Goal: Task Accomplishment & Management: Manage account settings

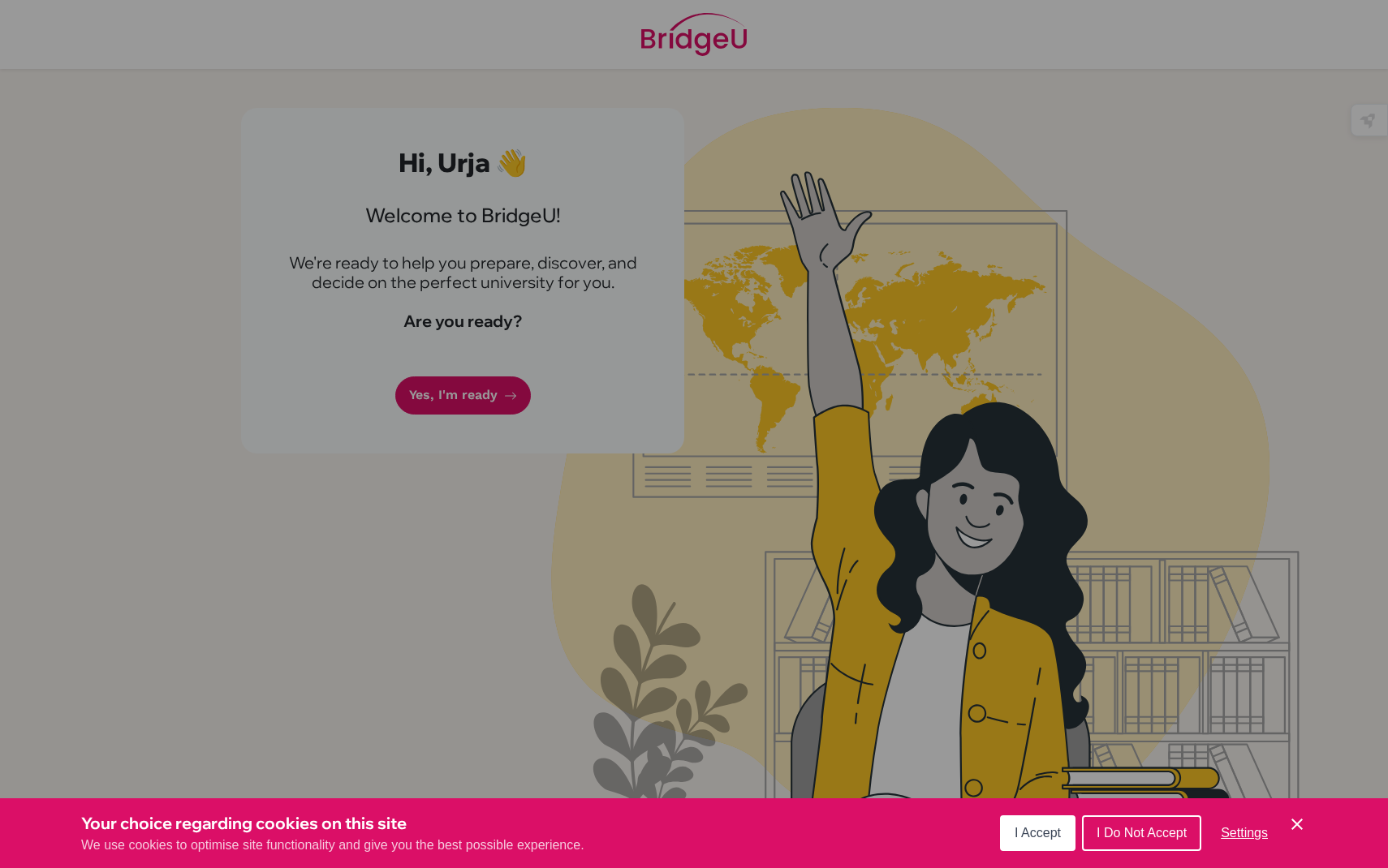
click at [1052, 814] on div "I Accept I Do Not Accept Settings Cookie Control Close Icon" at bounding box center [1153, 833] width 307 height 42
click at [1052, 817] on button "I Accept" at bounding box center [1038, 833] width 76 height 36
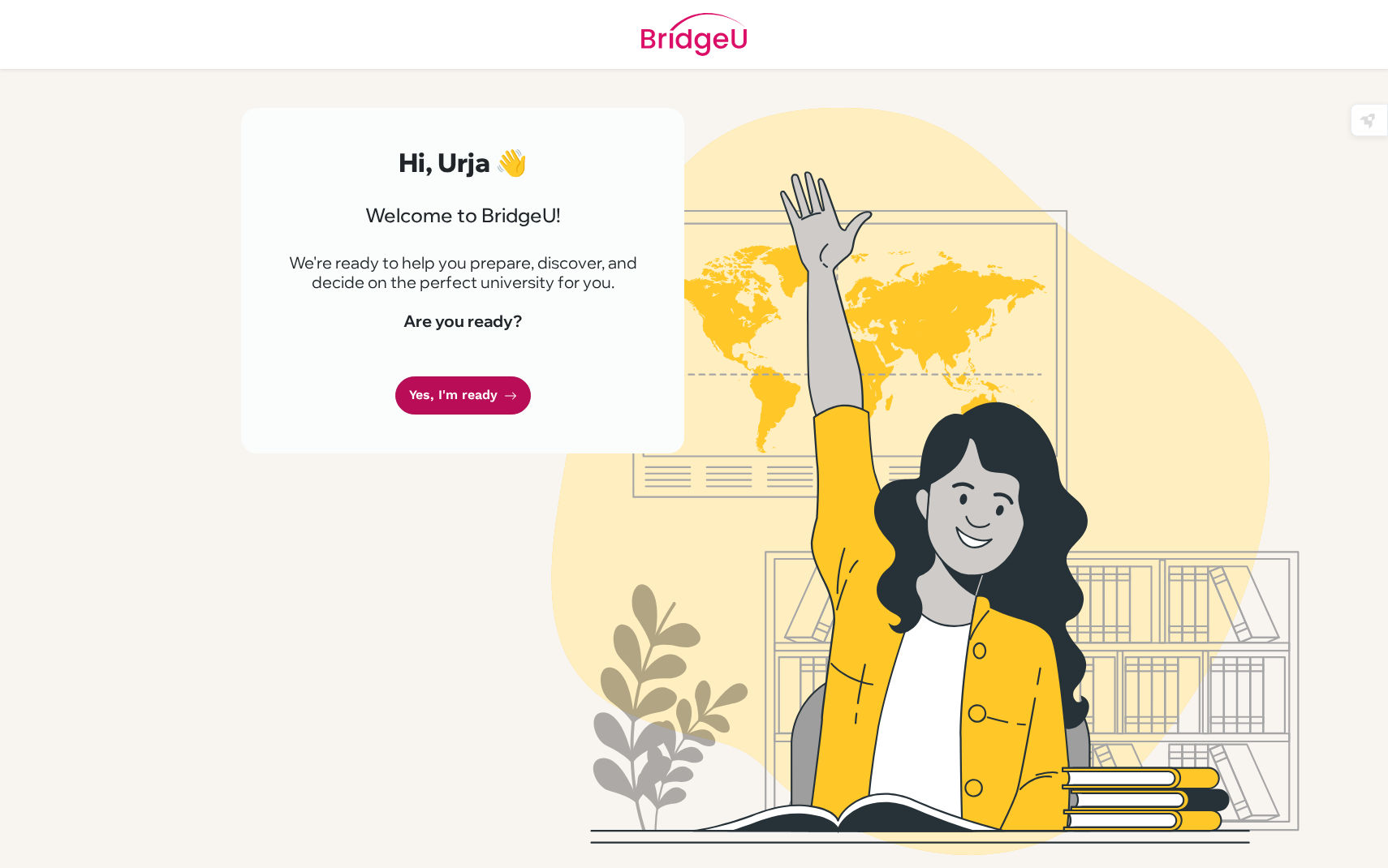
click at [427, 402] on link "Yes, I'm ready" at bounding box center [463, 395] width 135 height 38
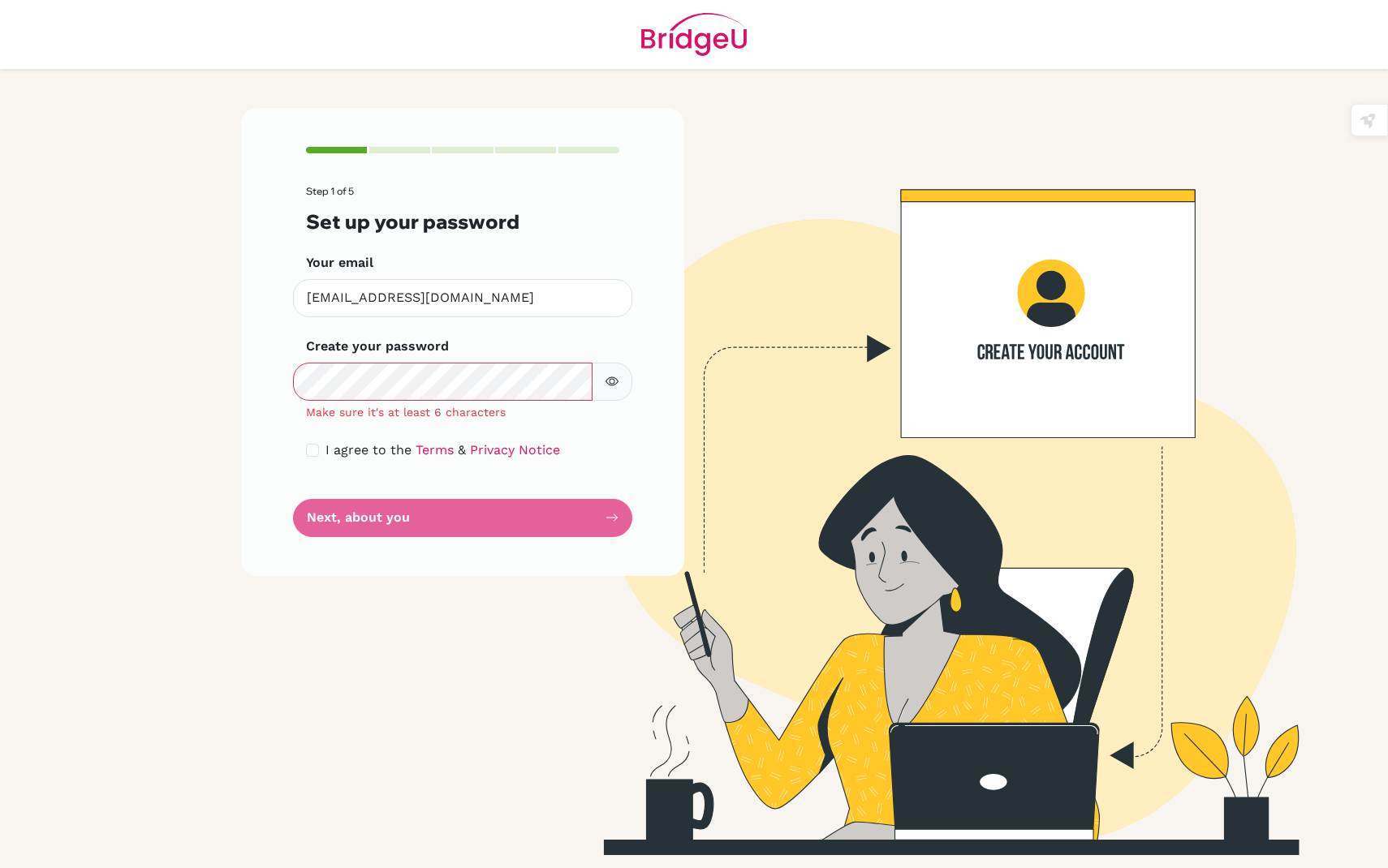
click at [611, 379] on icon "button" at bounding box center [612, 382] width 5 height 5
click at [612, 389] on button "button" at bounding box center [612, 382] width 41 height 38
click at [609, 359] on div "Create your password Make sure it's at least 6 characters" at bounding box center [463, 379] width 313 height 85
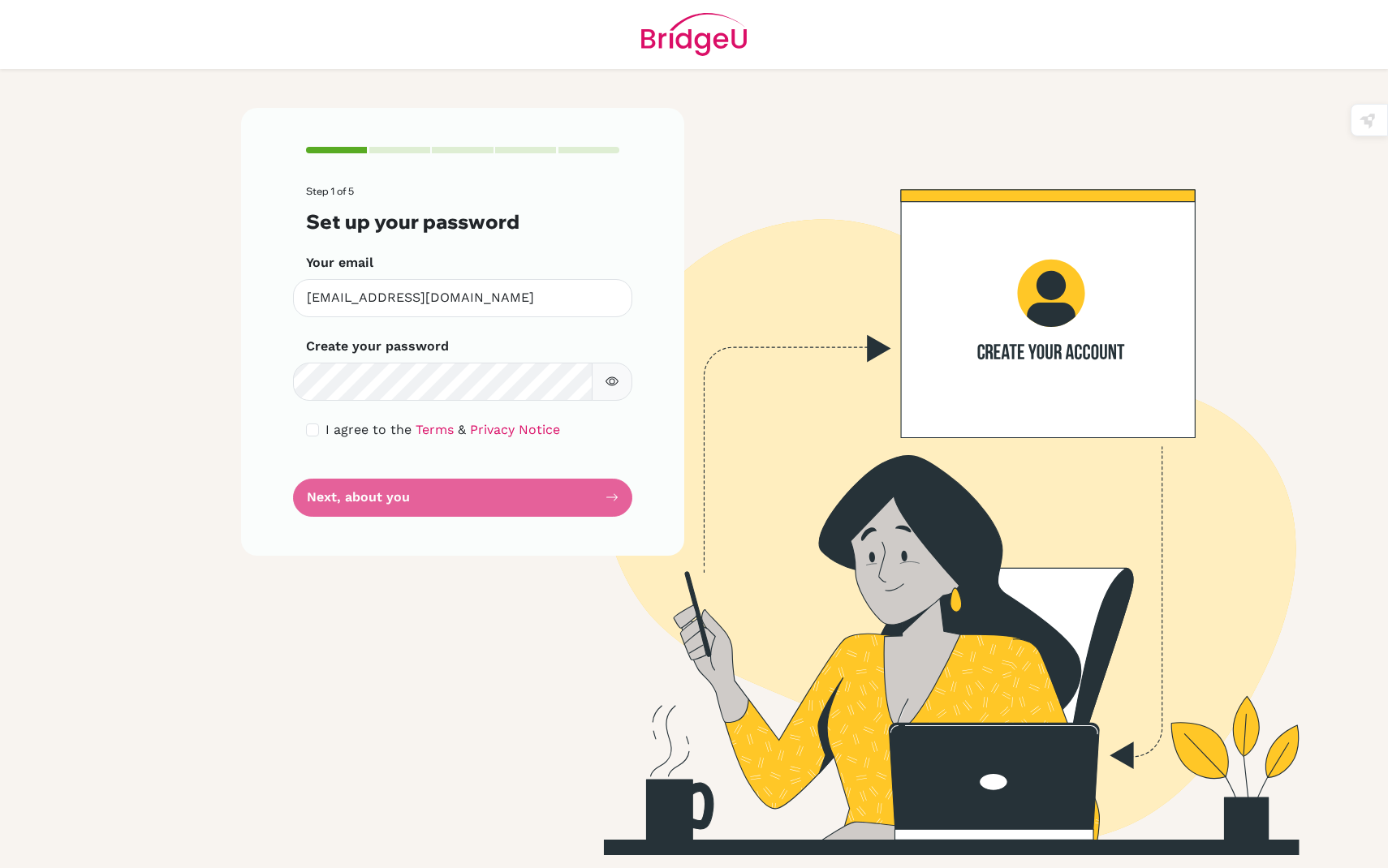
click at [372, 508] on form "Step 1 of 5 Set up your password Your email urjab.student@mlsi.in Invalid email…" at bounding box center [463, 350] width 313 height 330
click at [307, 429] on input "checkbox" at bounding box center [313, 429] width 13 height 13
checkbox input "true"
click at [340, 513] on button "Next, about you" at bounding box center [462, 498] width 340 height 38
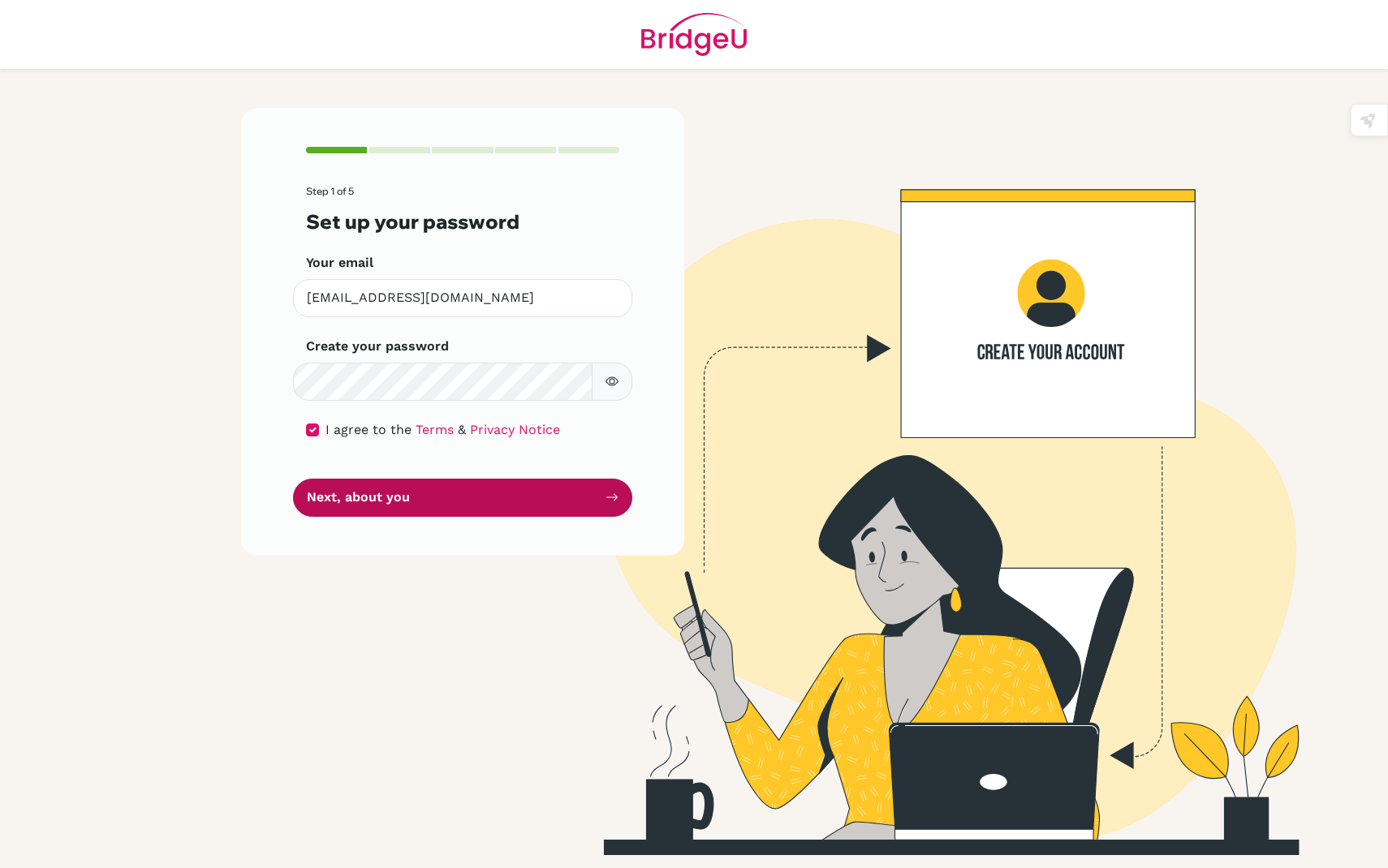
click at [349, 499] on button "Next, about you" at bounding box center [462, 498] width 340 height 38
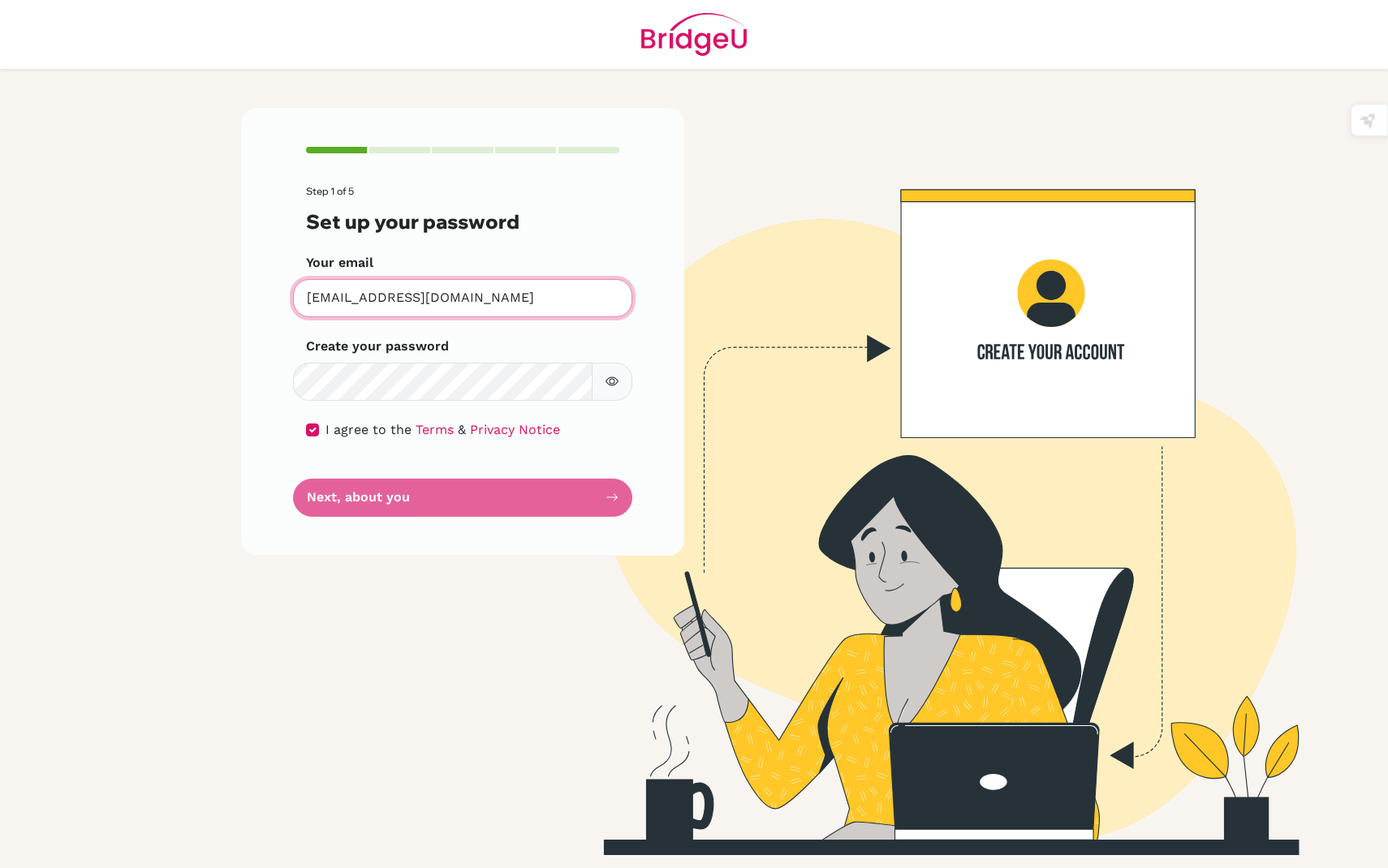
click at [307, 300] on input "[EMAIL_ADDRESS][DOMAIN_NAME]" at bounding box center [462, 298] width 340 height 38
click at [611, 384] on icon "button" at bounding box center [612, 381] width 13 height 13
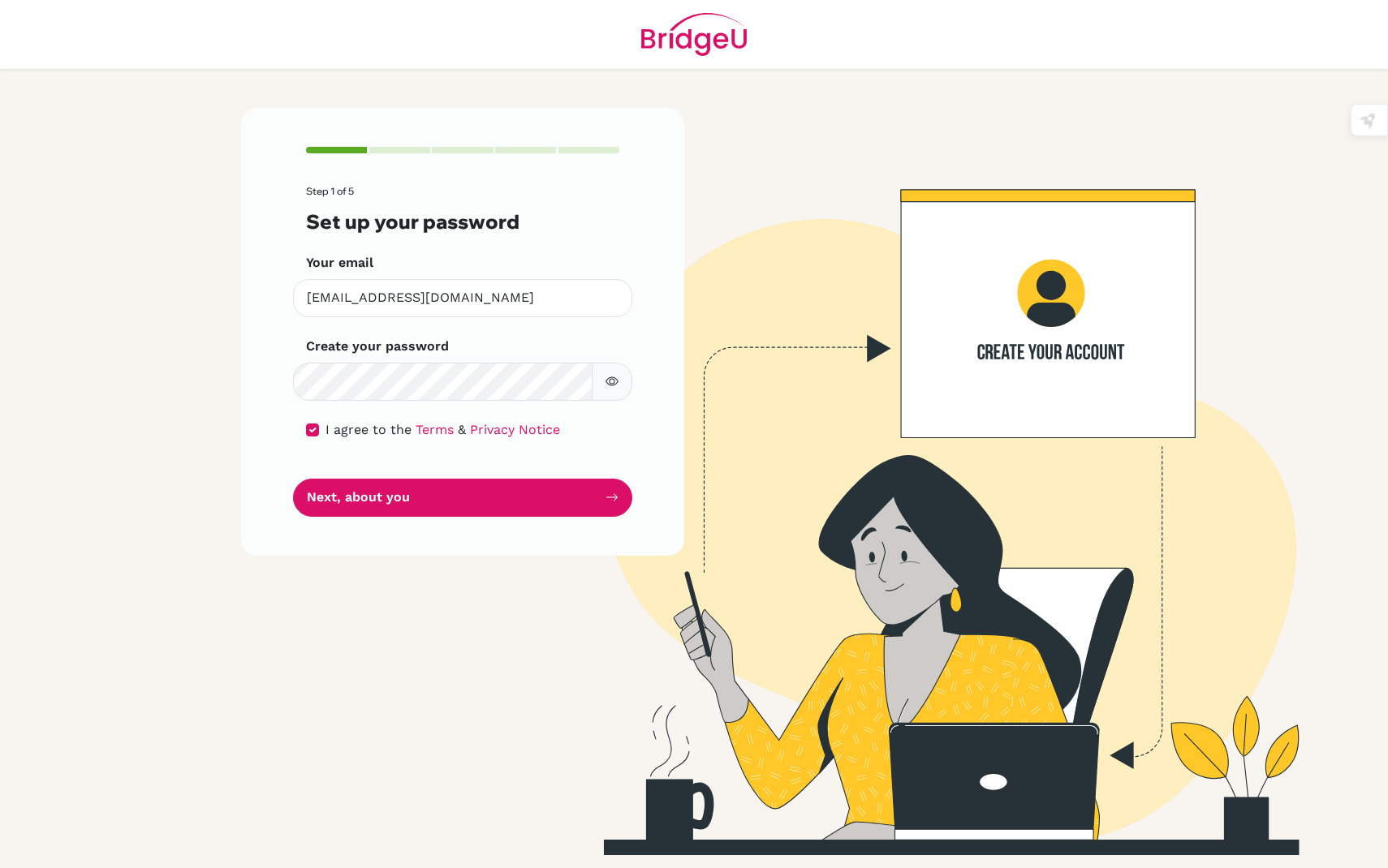
click at [610, 380] on icon "button" at bounding box center [612, 382] width 5 height 5
click at [380, 504] on button "Next, about you" at bounding box center [462, 498] width 340 height 38
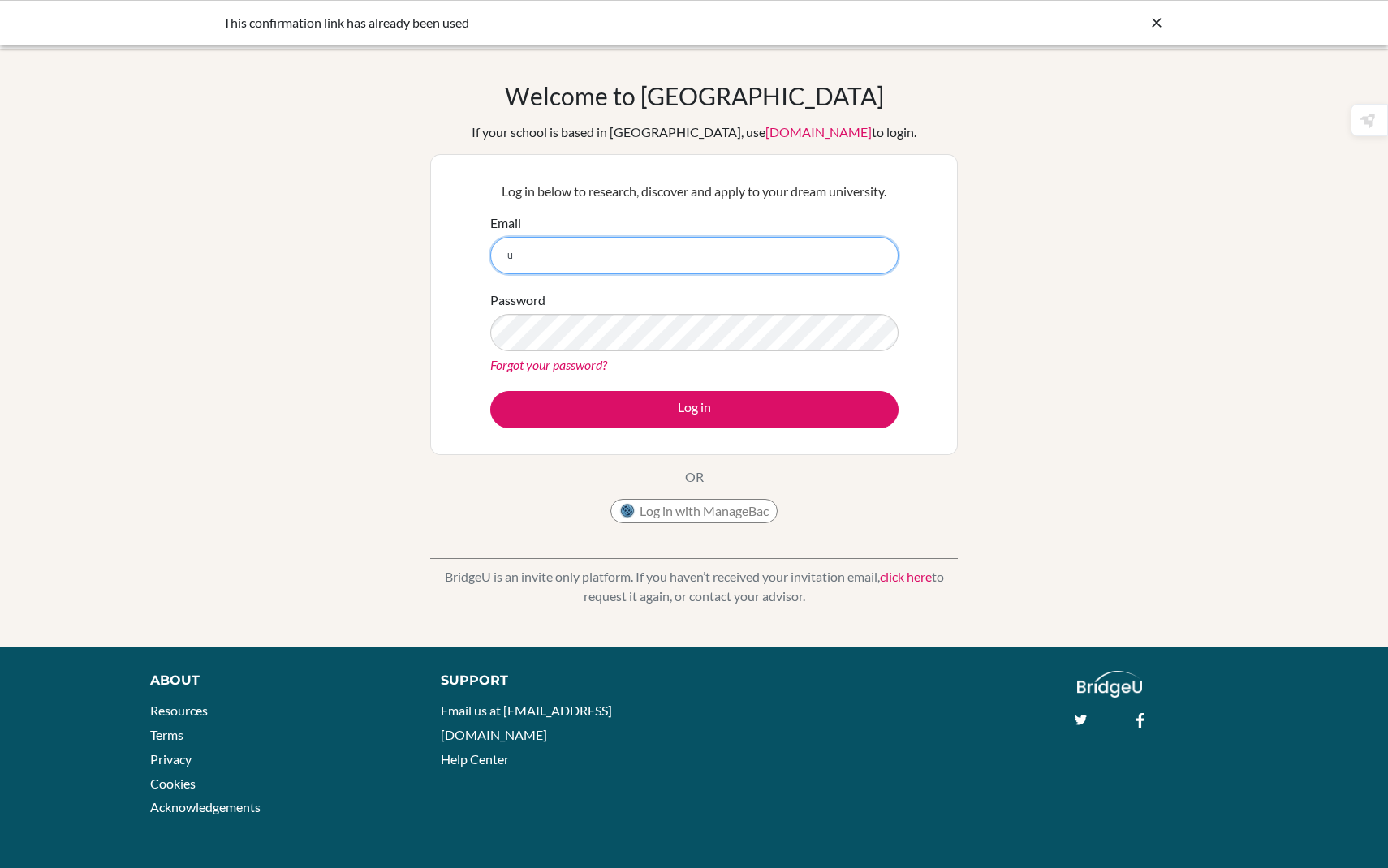
type input "[EMAIL_ADDRESS][DOMAIN_NAME]"
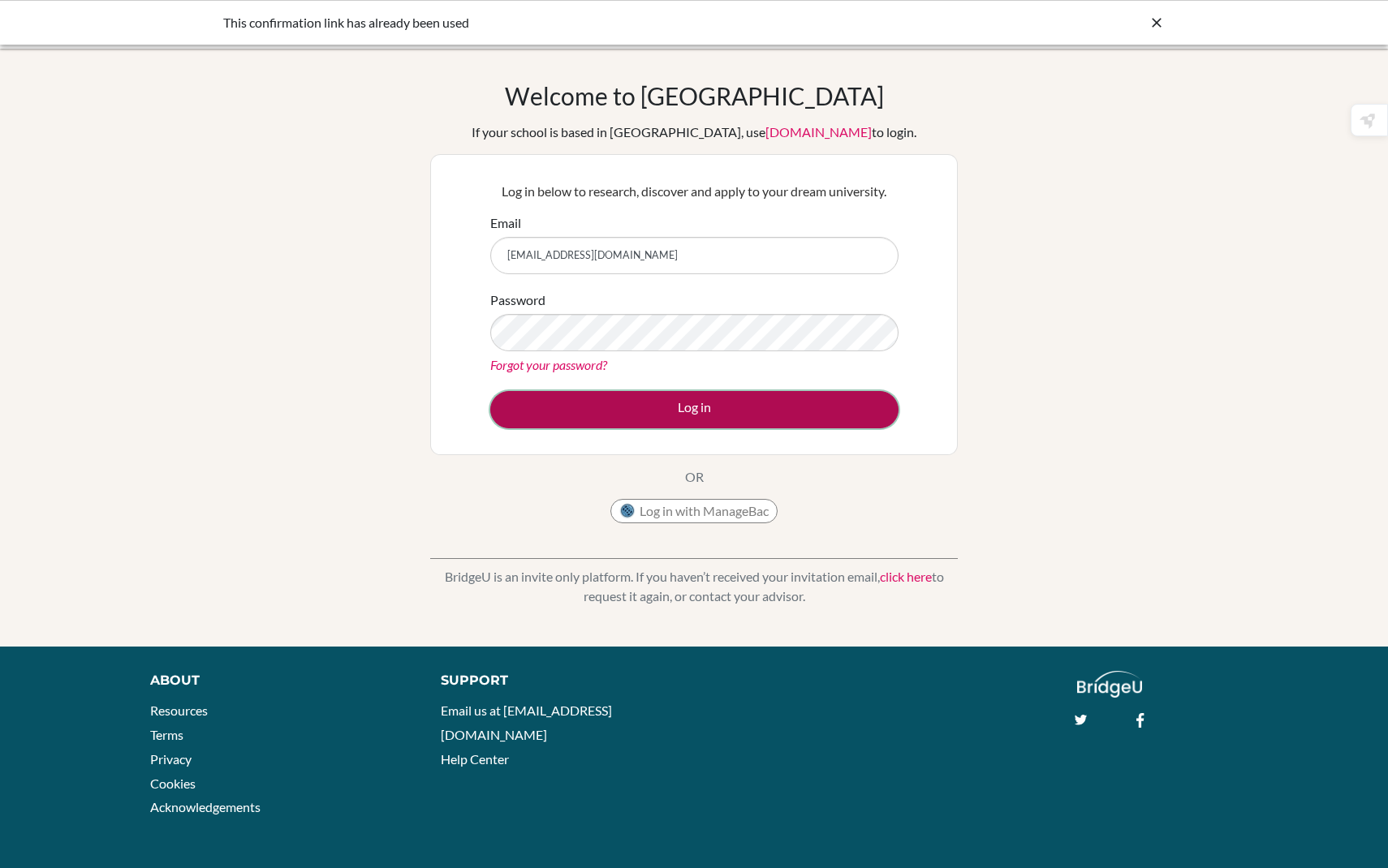
click at [626, 398] on button "Log in" at bounding box center [694, 409] width 408 height 37
click at [628, 417] on button "Log in" at bounding box center [694, 409] width 408 height 37
click at [695, 402] on button "Log in" at bounding box center [694, 409] width 408 height 37
